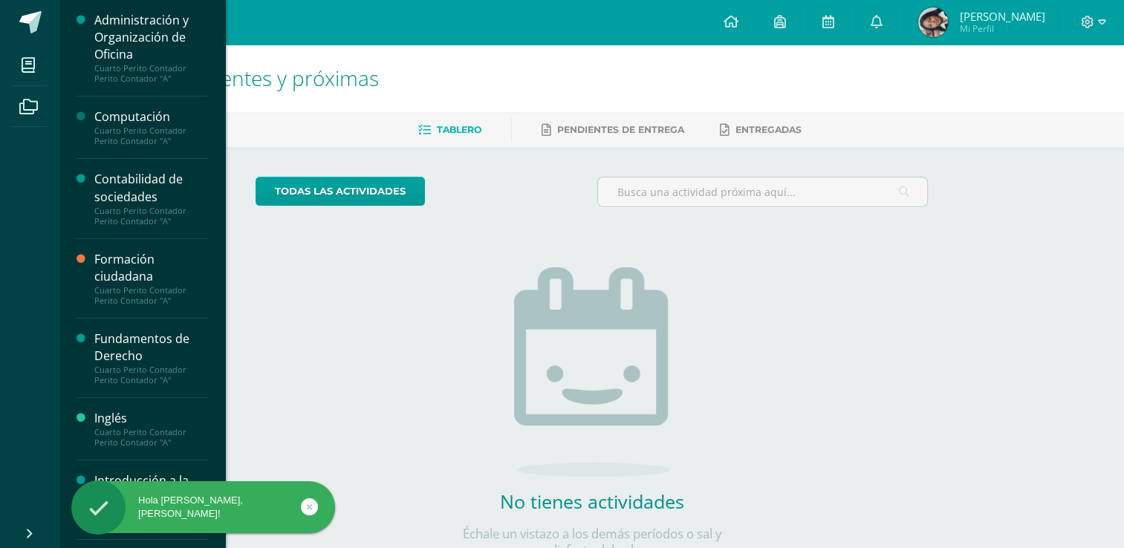
click at [144, 45] on div "Administración y Organización de Oficina" at bounding box center [150, 37] width 113 height 51
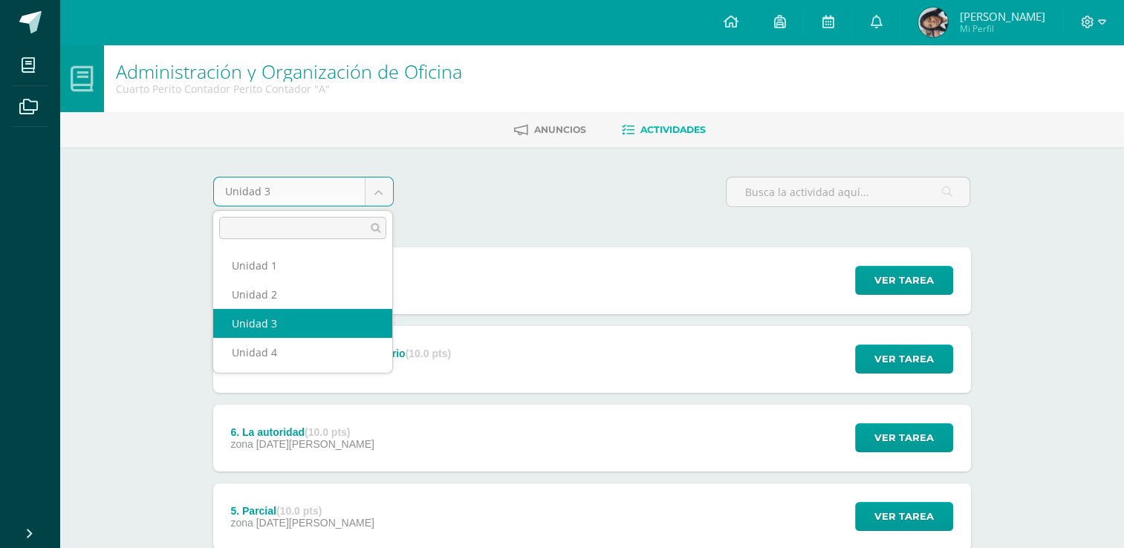
click at [373, 181] on body "Mis cursos Archivos Cerrar panel Administración y Organización de Oficina Cuart…" at bounding box center [562, 482] width 1124 height 964
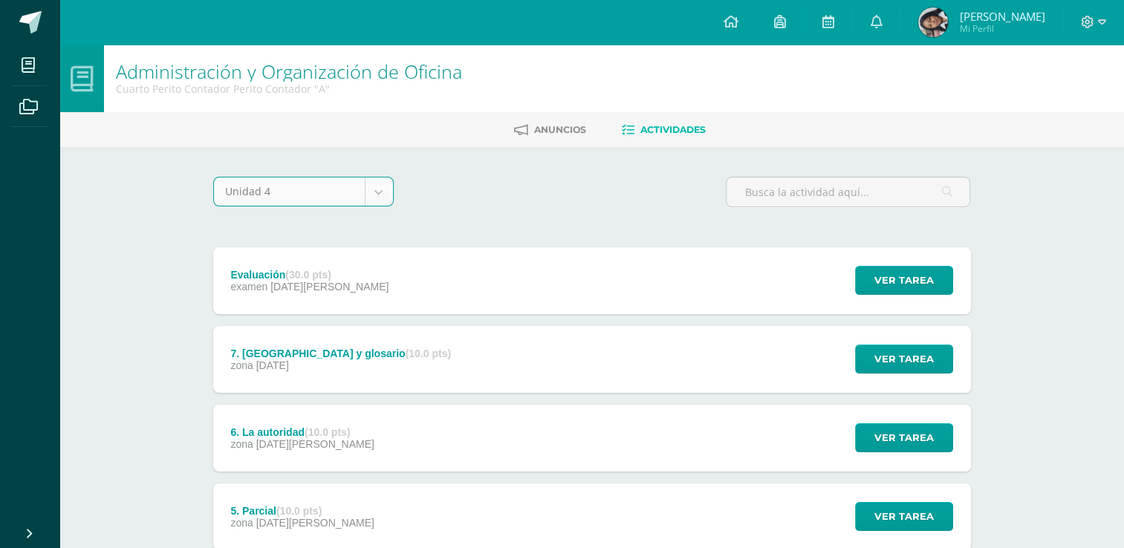
select select "Unidad 4"
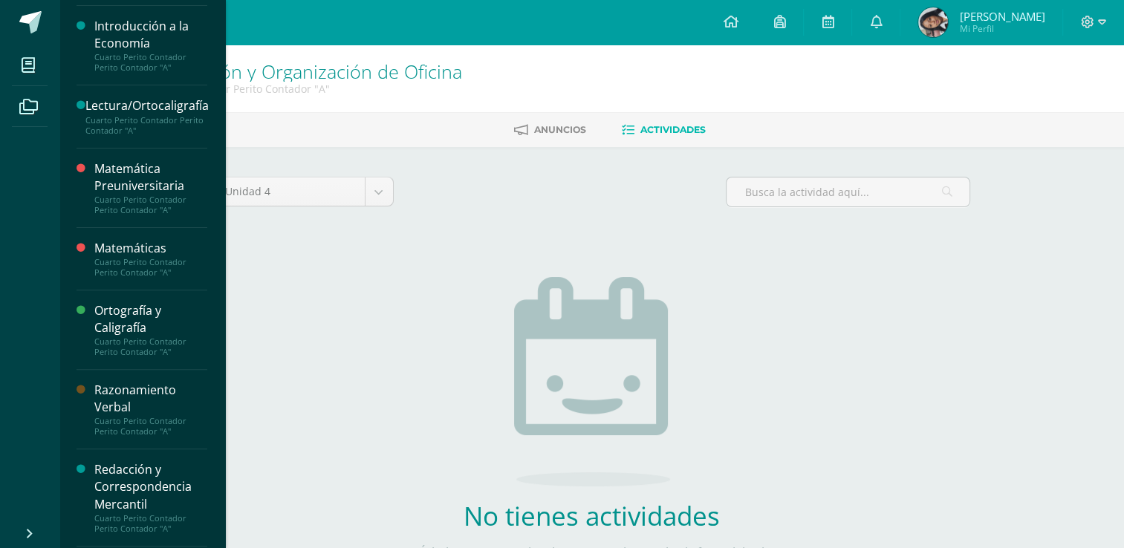
scroll to position [513, 0]
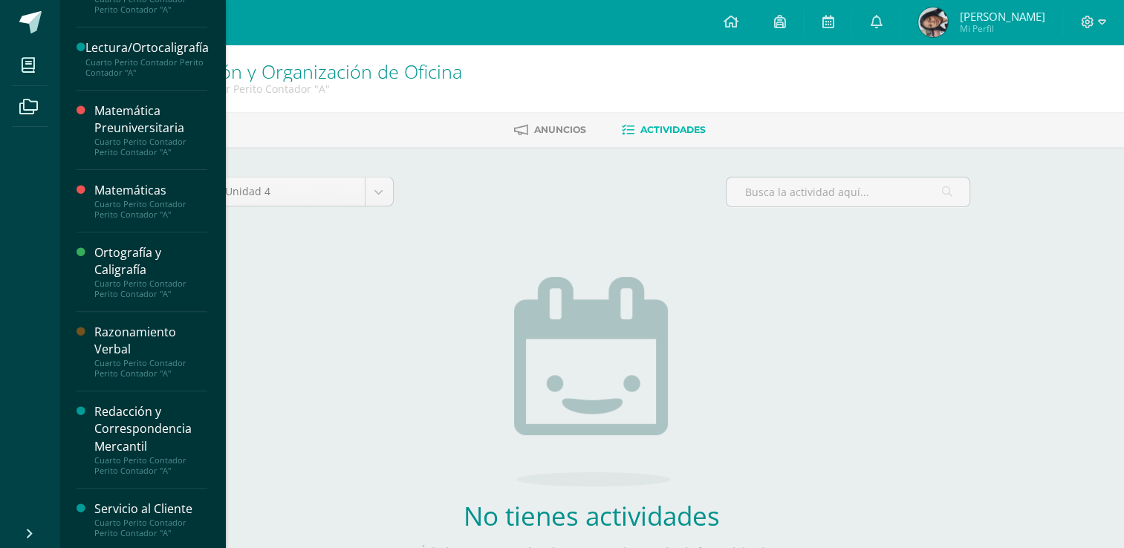
click at [140, 264] on div "Ortografía y Caligrafía" at bounding box center [150, 261] width 113 height 34
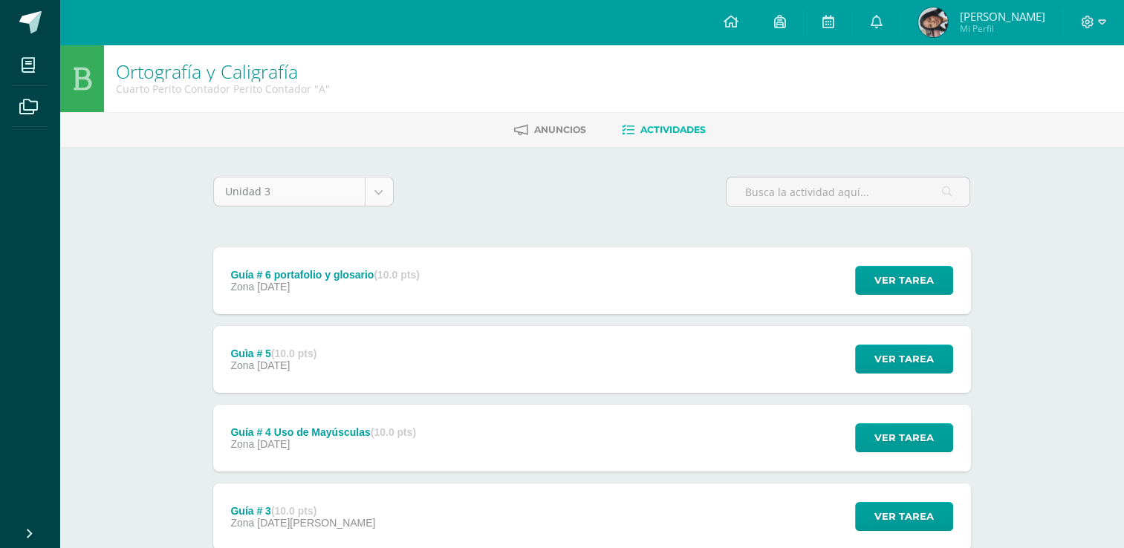
click at [376, 195] on body "Mis cursos Archivos Cerrar panel Administración y Organización de Oficina Cuart…" at bounding box center [562, 403] width 1124 height 807
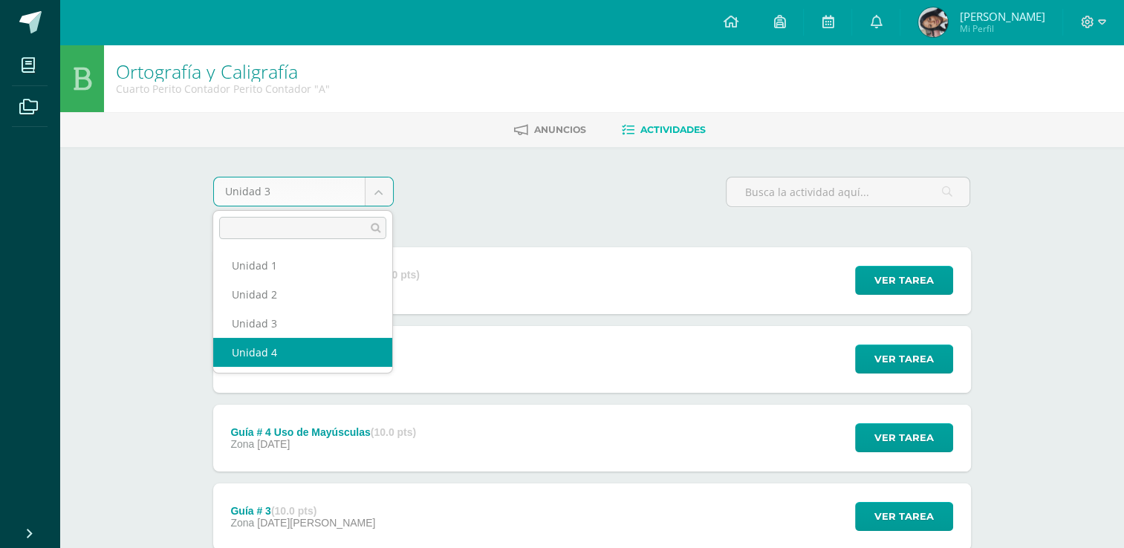
select select "Unidad 4"
